Goal: Navigation & Orientation: Find specific page/section

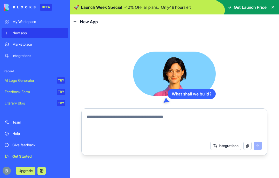
click at [34, 22] on div "My Workspace" at bounding box center [38, 21] width 53 height 5
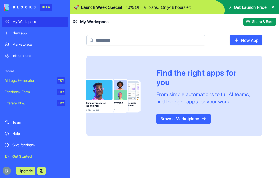
click at [267, 9] on div "Get Launch Price" at bounding box center [250, 7] width 47 height 6
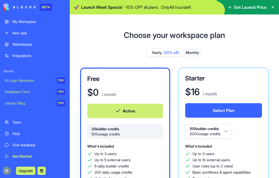
click at [25, 45] on div "Marketplace" at bounding box center [38, 44] width 53 height 5
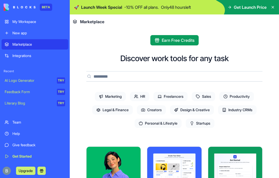
scroll to position [-1, 0]
click at [26, 57] on div "Integrations" at bounding box center [38, 55] width 53 height 5
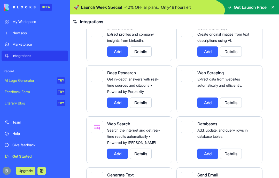
scroll to position [837, 0]
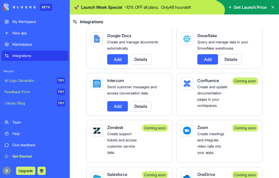
click at [17, 127] on link "Team" at bounding box center [35, 122] width 67 height 10
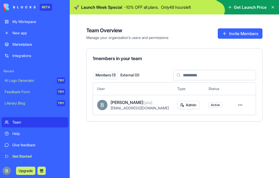
click at [274, 7] on icon at bounding box center [272, 7] width 4 height 4
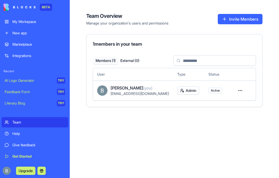
click at [226, 22] on button "Invite Members" at bounding box center [240, 19] width 45 height 10
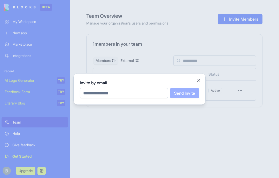
click at [216, 48] on div at bounding box center [139, 89] width 279 height 178
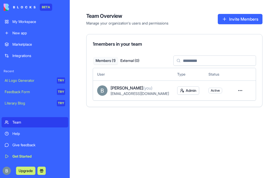
click at [141, 146] on div "Team Overview Manage your organization's users and permissions Invite Members 1…" at bounding box center [174, 89] width 209 height 178
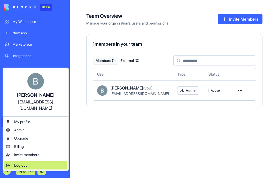
click at [26, 163] on span "Log out" at bounding box center [20, 165] width 12 height 5
